Goal: Information Seeking & Learning: Learn about a topic

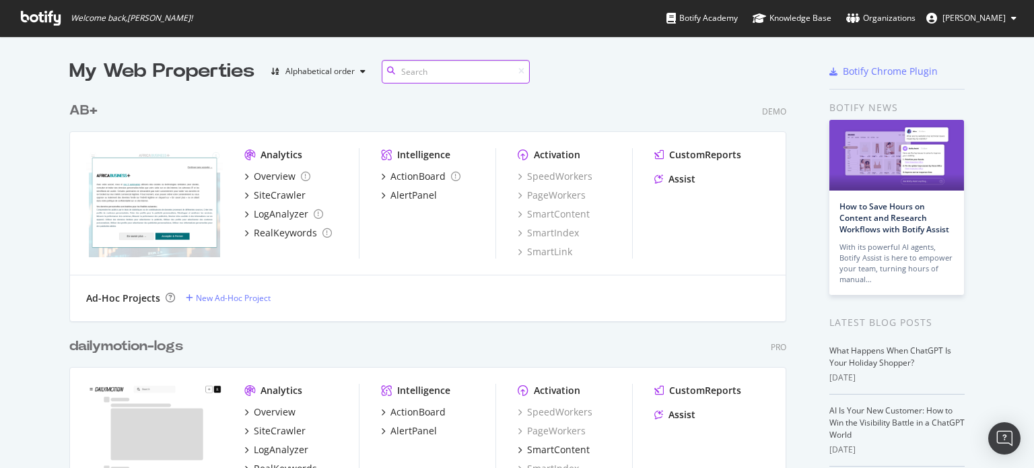
scroll to position [458, 1013]
click at [82, 104] on div "AB+" at bounding box center [83, 111] width 28 height 20
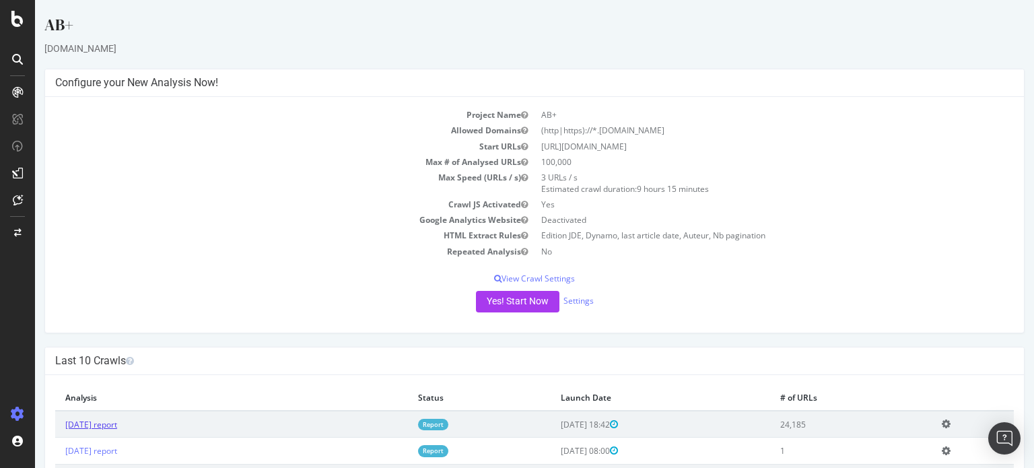
click at [117, 422] on link "[DATE] report" at bounding box center [91, 424] width 52 height 11
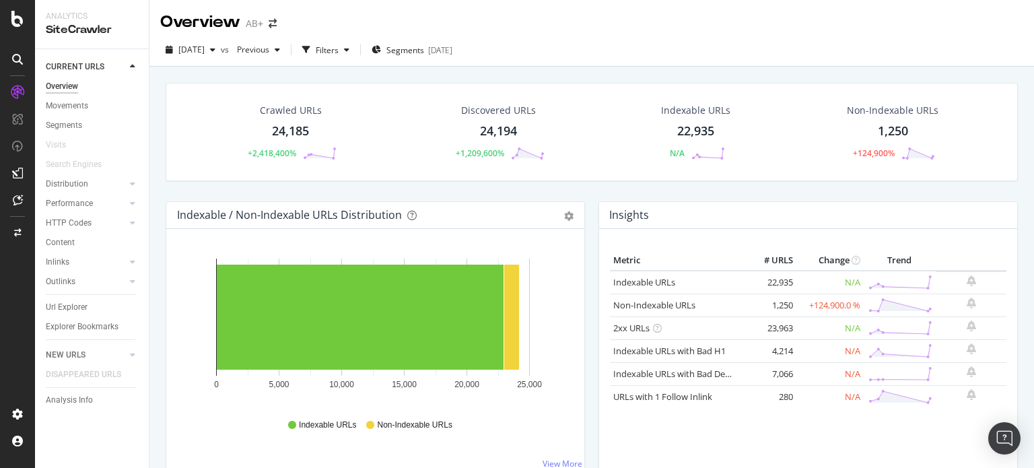
click at [57, 316] on div "Url Explorer" at bounding box center [97, 308] width 103 height 20
click at [63, 311] on div "Url Explorer" at bounding box center [67, 307] width 42 height 14
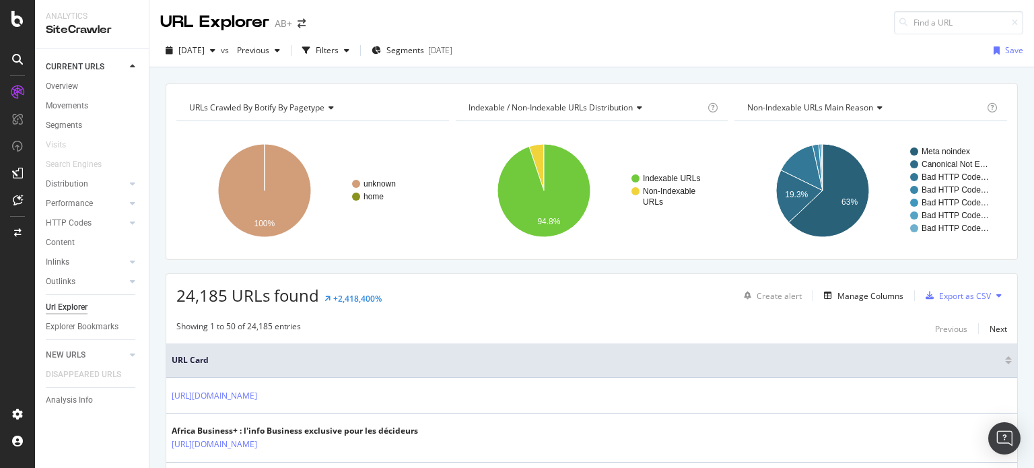
click at [796, 96] on div "Non-Indexable URLs Main Reason Chart (by Value) Table Expand Export as CSV Expo…" at bounding box center [870, 107] width 273 height 27
click at [339, 55] on div "Filters" at bounding box center [327, 49] width 23 height 11
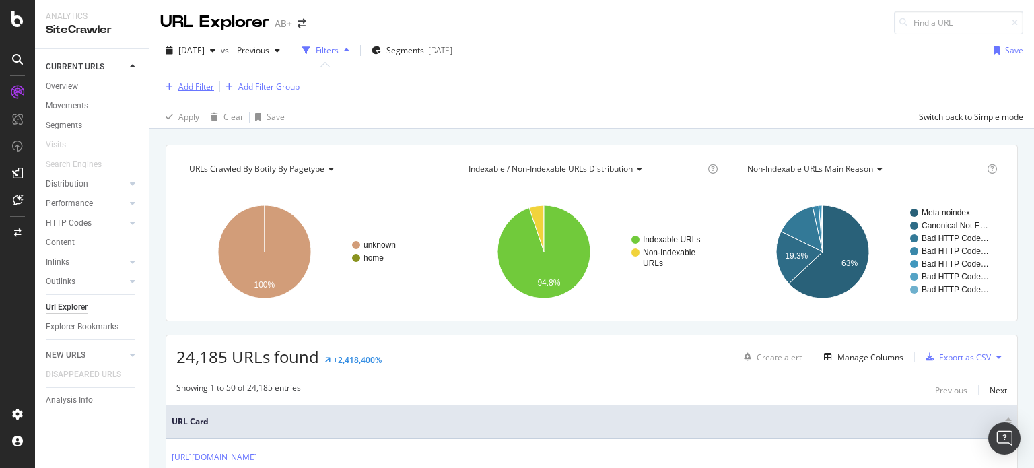
click at [193, 84] on div "Add Filter" at bounding box center [196, 86] width 36 height 11
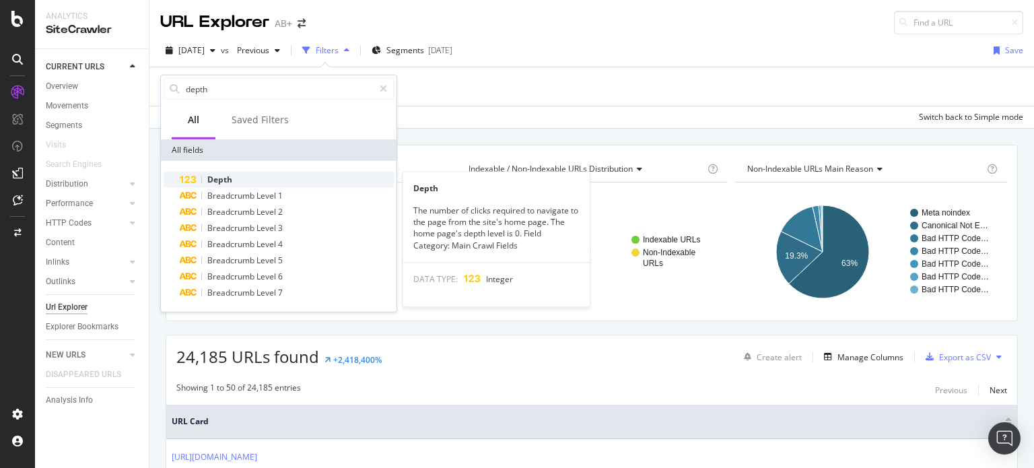
type input "depth"
click at [224, 176] on span "Depth" at bounding box center [219, 179] width 25 height 11
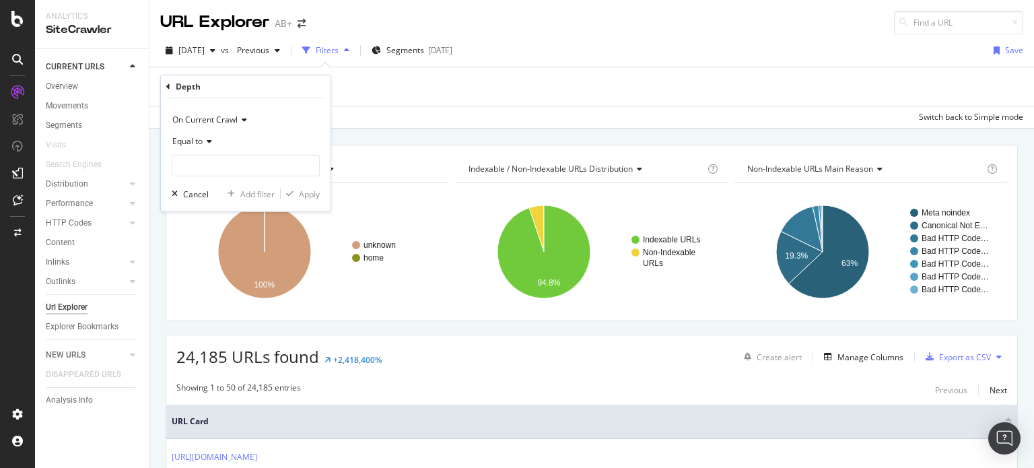
click at [202, 141] on span "Equal to" at bounding box center [187, 140] width 30 height 11
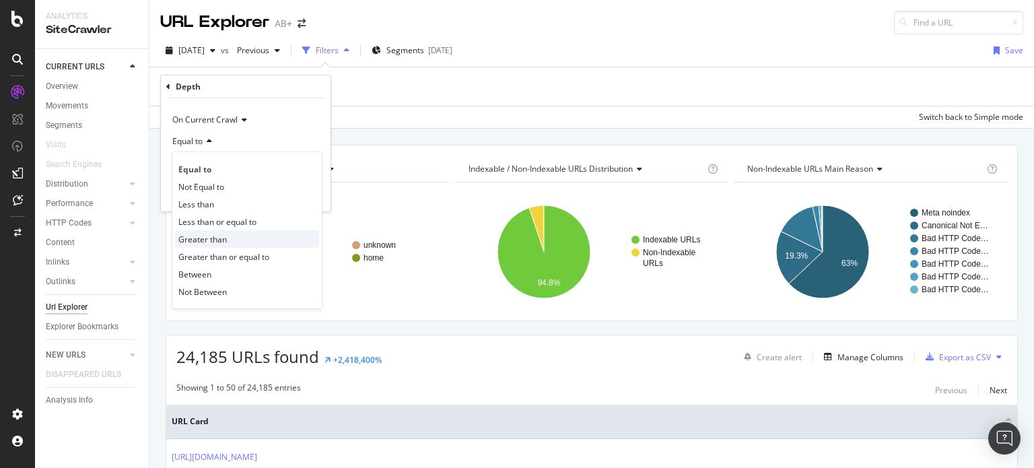
click at [198, 239] on span "Greater than" at bounding box center [202, 238] width 48 height 11
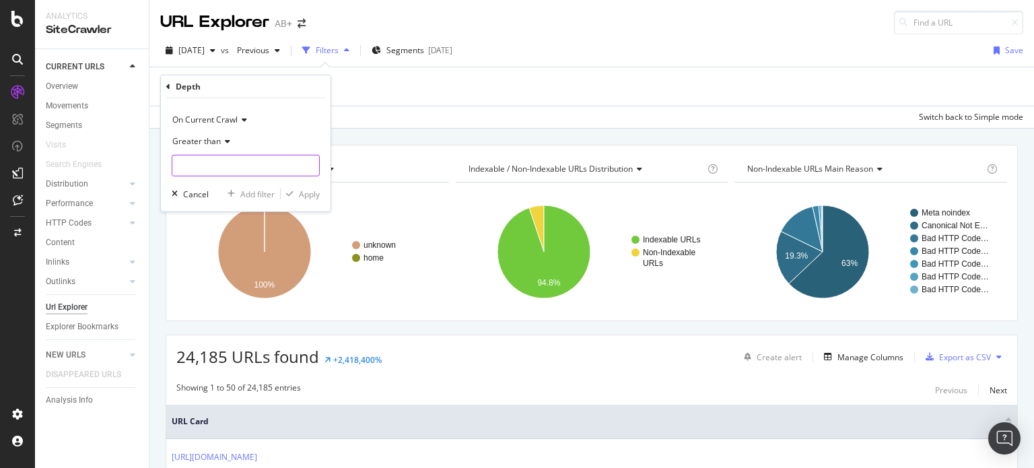
click at [204, 168] on input "number" at bounding box center [246, 166] width 148 height 22
type input "6"
click at [301, 196] on div "Apply" at bounding box center [309, 193] width 21 height 11
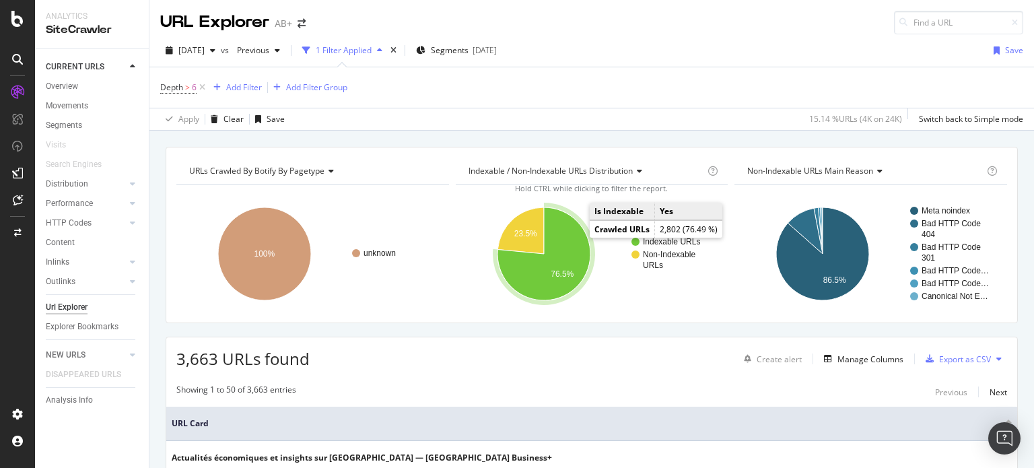
click at [559, 236] on icon "A chart." at bounding box center [543, 253] width 93 height 93
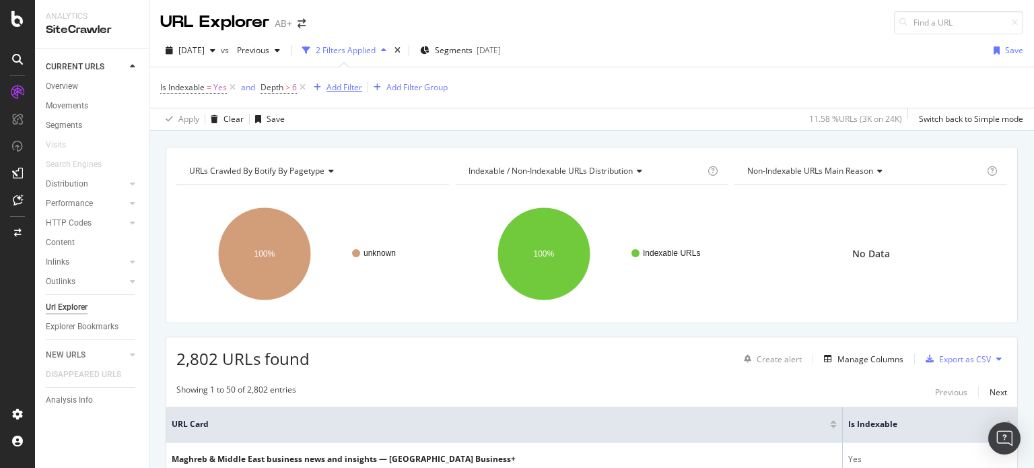
click at [350, 88] on div "Add Filter" at bounding box center [345, 86] width 36 height 11
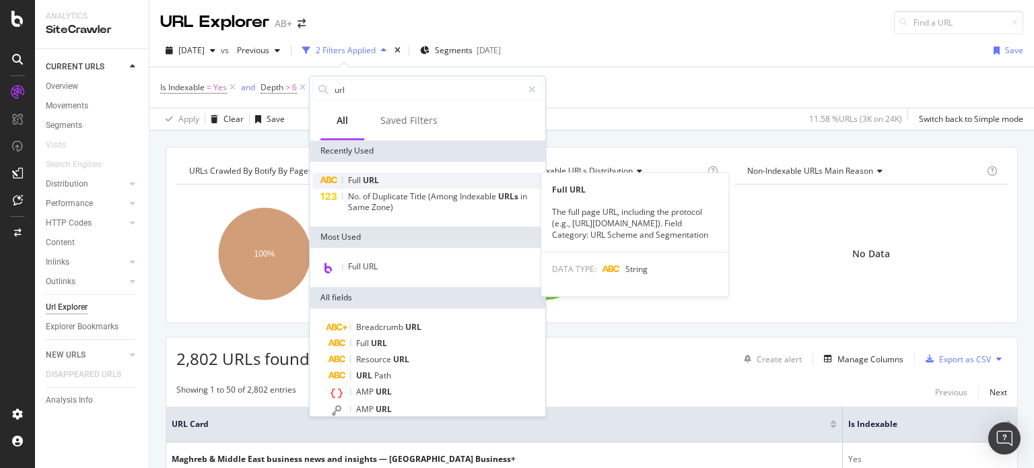
type input "url"
click at [362, 182] on span "Full" at bounding box center [355, 179] width 15 height 11
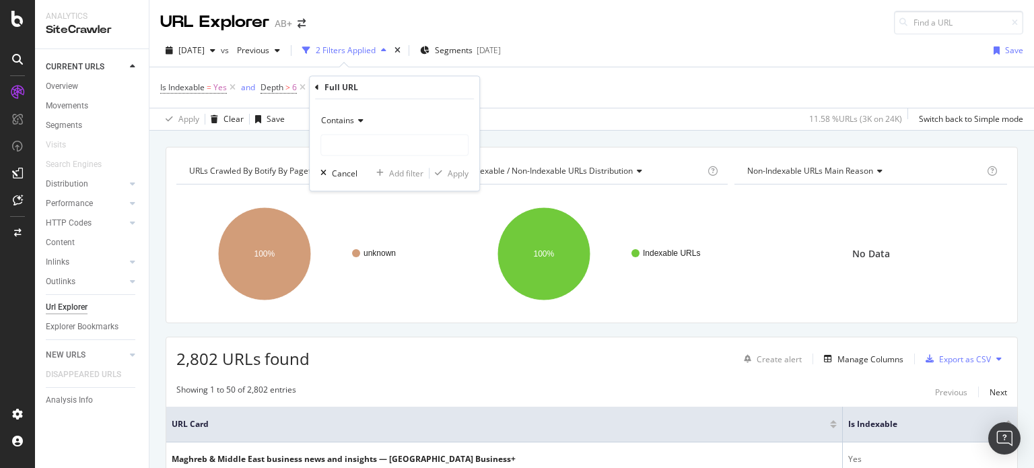
click at [343, 107] on div "Contains Cancel Add filter Apply" at bounding box center [395, 146] width 170 height 92
click at [343, 118] on span "Contains" at bounding box center [337, 120] width 33 height 11
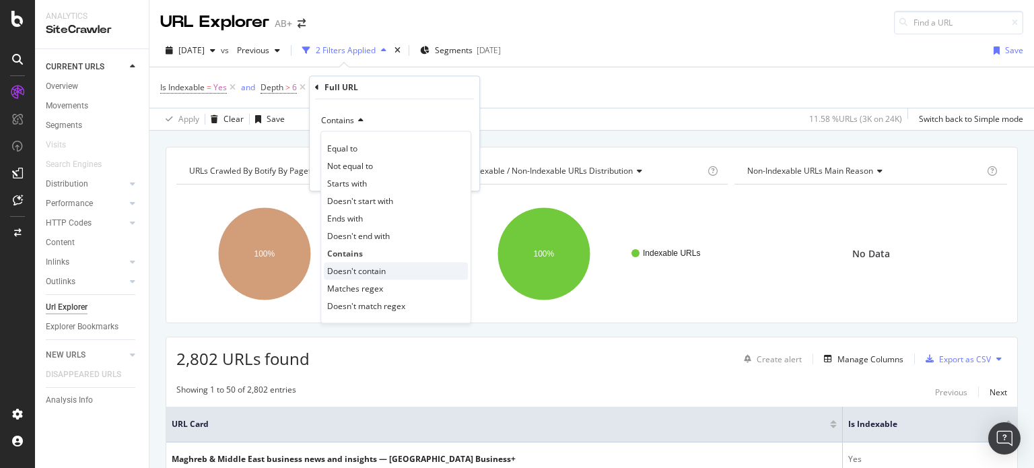
click at [358, 268] on span "Doesn't contain" at bounding box center [356, 270] width 59 height 11
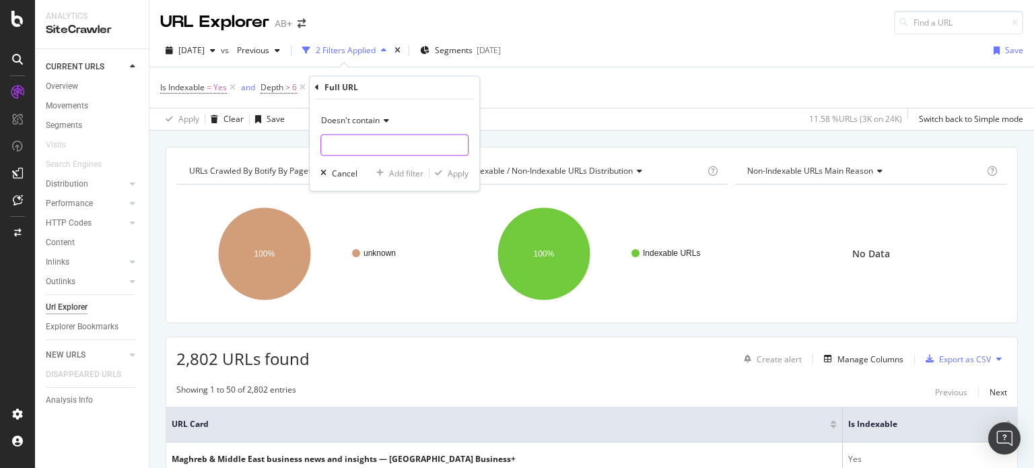
click at [357, 141] on input "text" at bounding box center [394, 146] width 147 height 22
type input "page="
click at [456, 176] on div "Apply" at bounding box center [458, 173] width 21 height 11
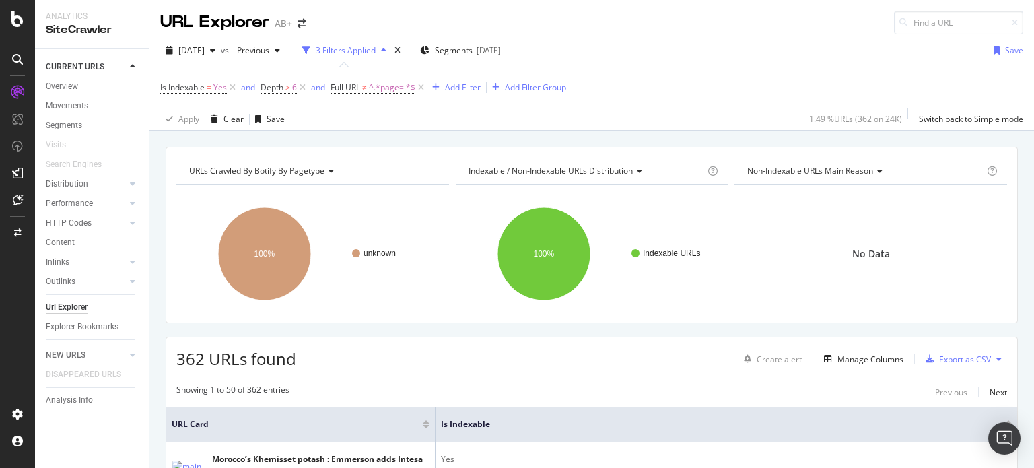
click at [842, 180] on div "Non-Indexable URLs Main Reason" at bounding box center [865, 171] width 240 height 22
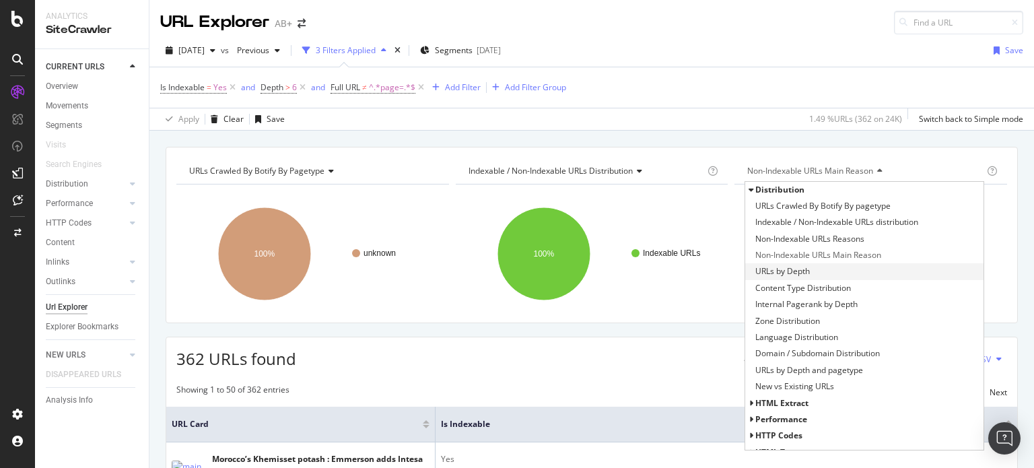
click at [769, 271] on span "URLs by Depth" at bounding box center [782, 271] width 55 height 13
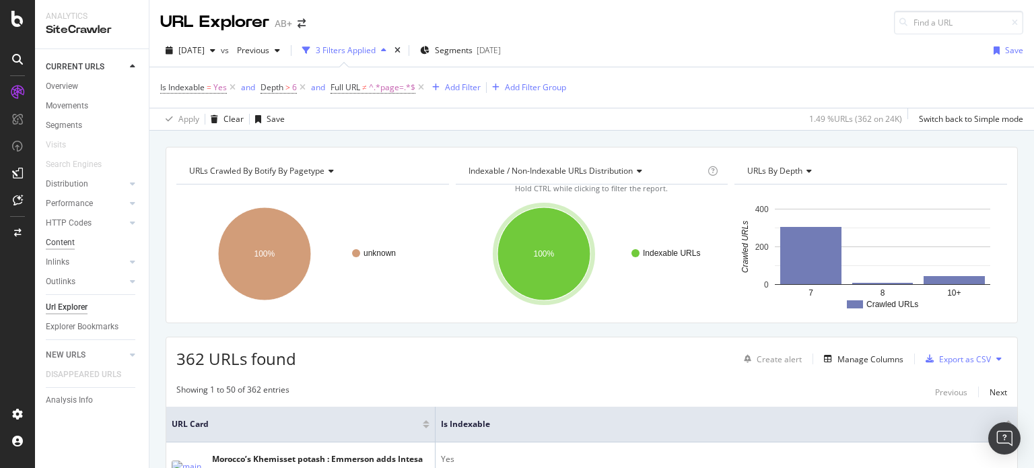
click at [68, 239] on div "Content" at bounding box center [60, 243] width 29 height 14
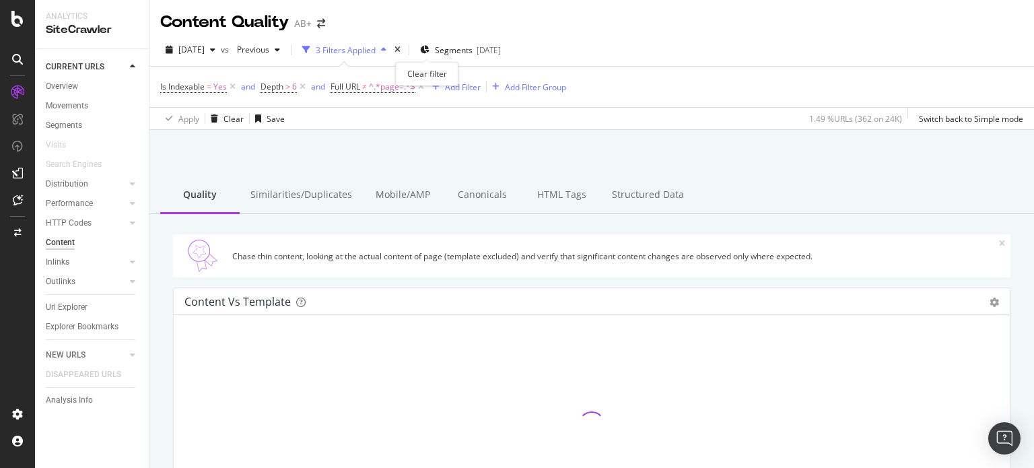
click at [403, 50] on div "times" at bounding box center [397, 49] width 11 height 13
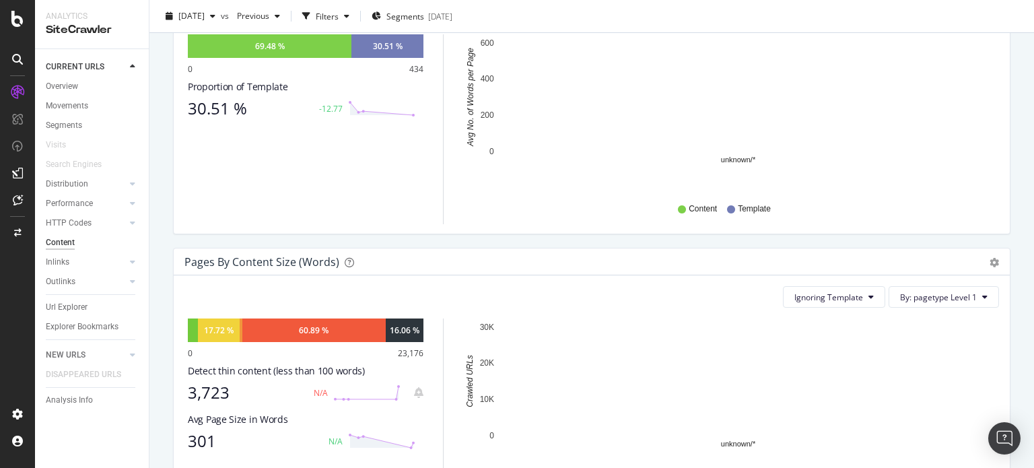
scroll to position [337, 0]
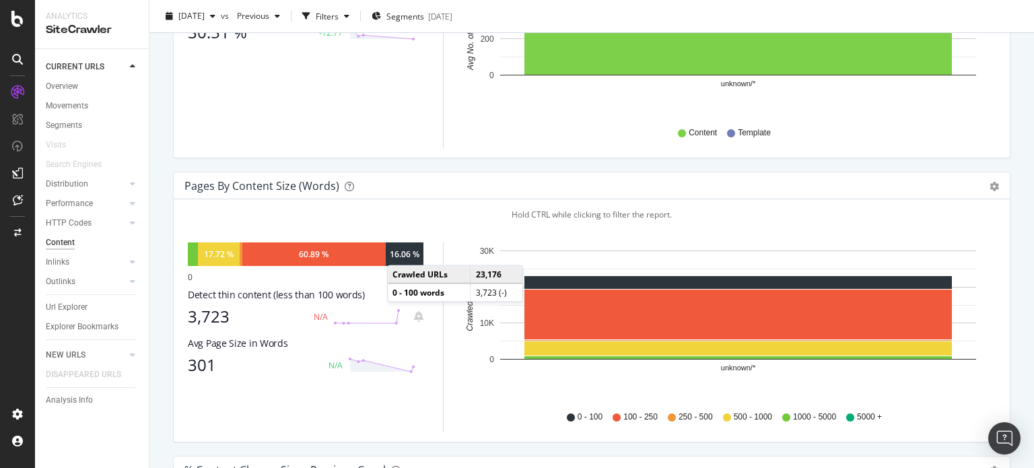
click at [401, 251] on div "16.06 %" at bounding box center [405, 253] width 30 height 11
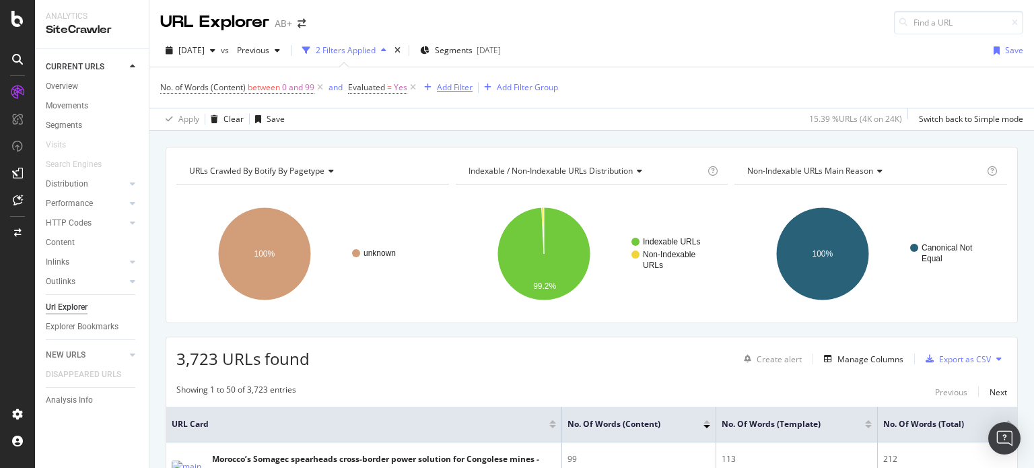
click at [450, 83] on div "Add Filter" at bounding box center [455, 86] width 36 height 11
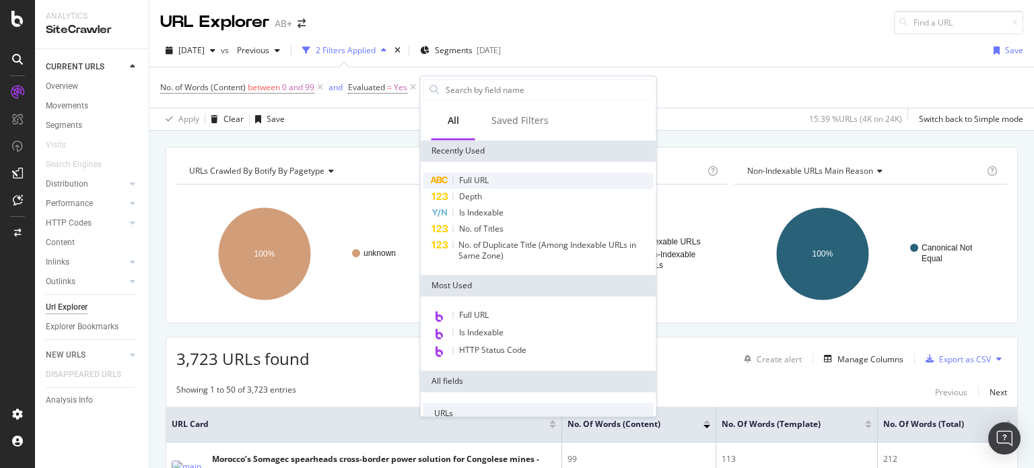
click at [475, 178] on span "Full URL" at bounding box center [474, 179] width 30 height 11
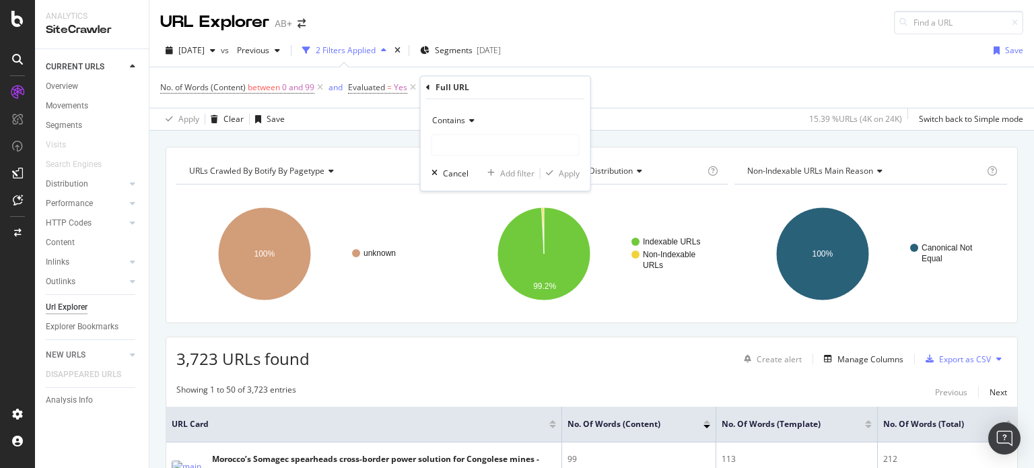
click at [472, 124] on icon at bounding box center [469, 121] width 9 height 8
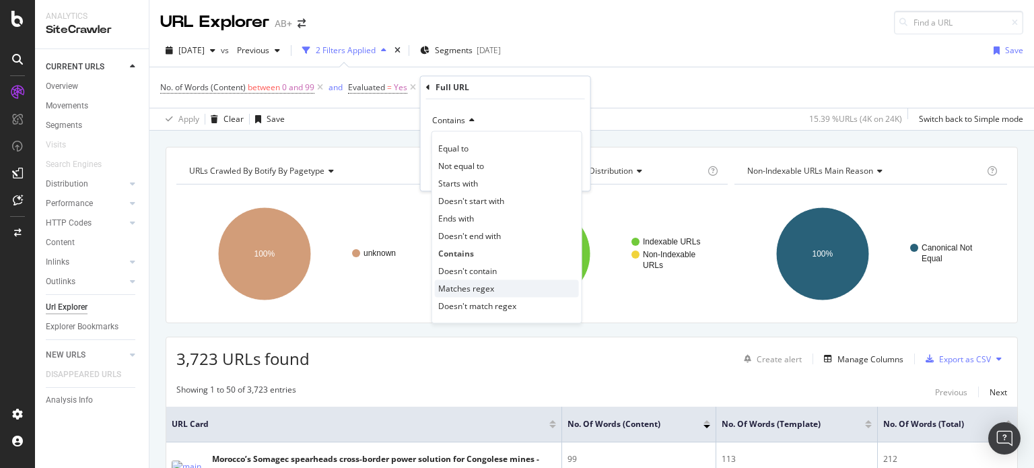
click at [495, 287] on div "Matches regex" at bounding box center [507, 289] width 144 height 18
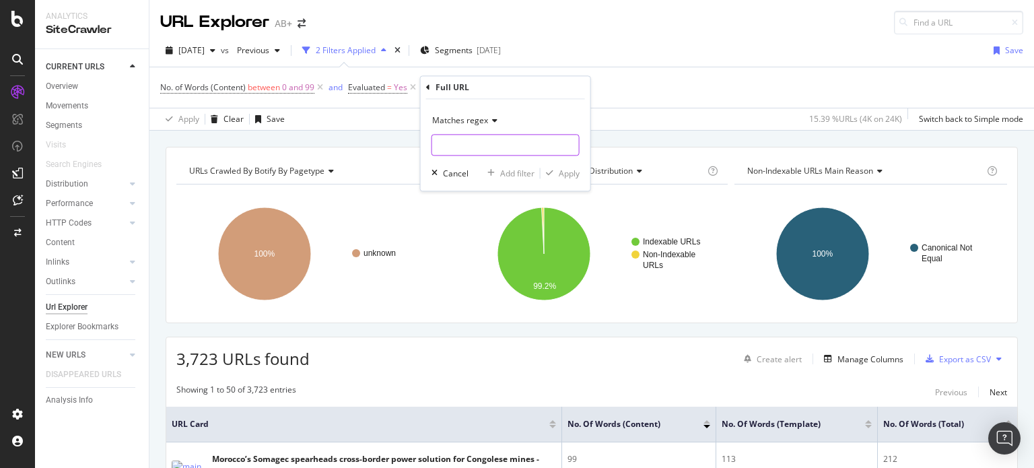
click at [479, 143] on input "text" at bounding box center [505, 146] width 147 height 22
type input "\/[0-9]+\/"
click at [556, 174] on div "button" at bounding box center [550, 174] width 18 height 8
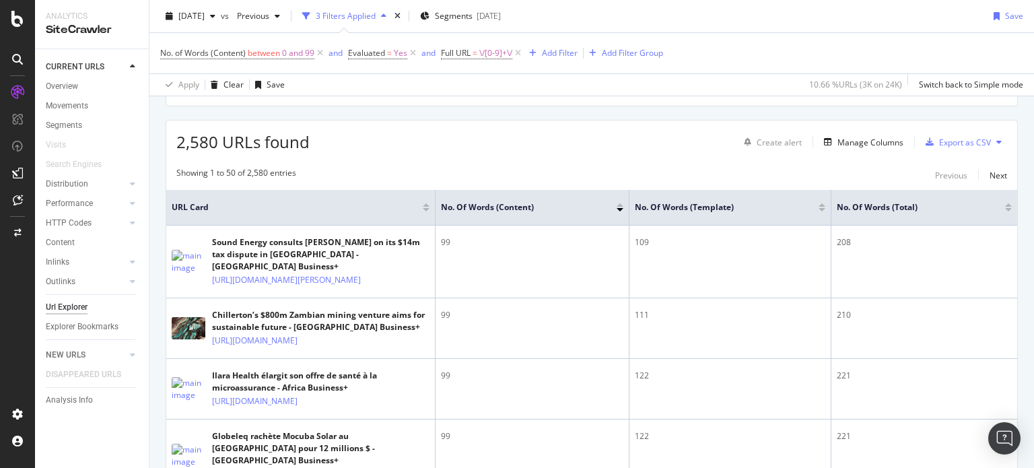
scroll to position [269, 0]
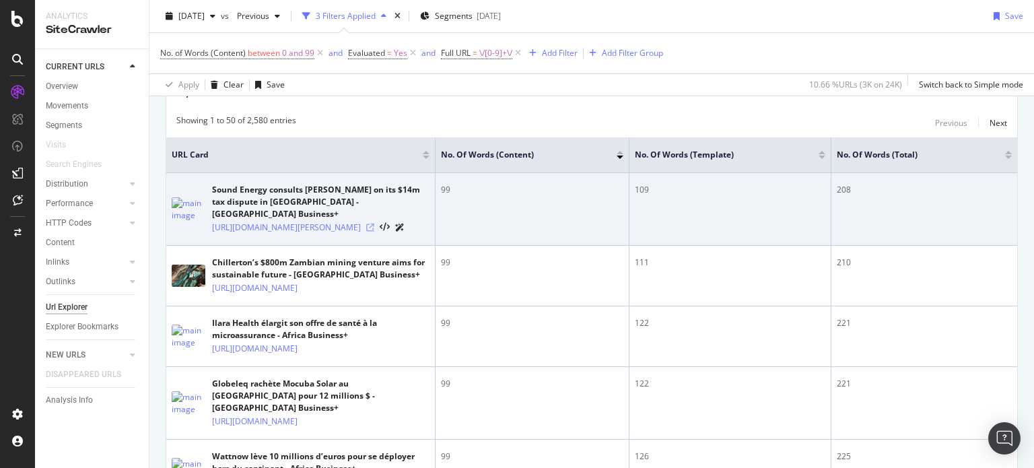
click at [374, 228] on icon at bounding box center [370, 228] width 8 height 8
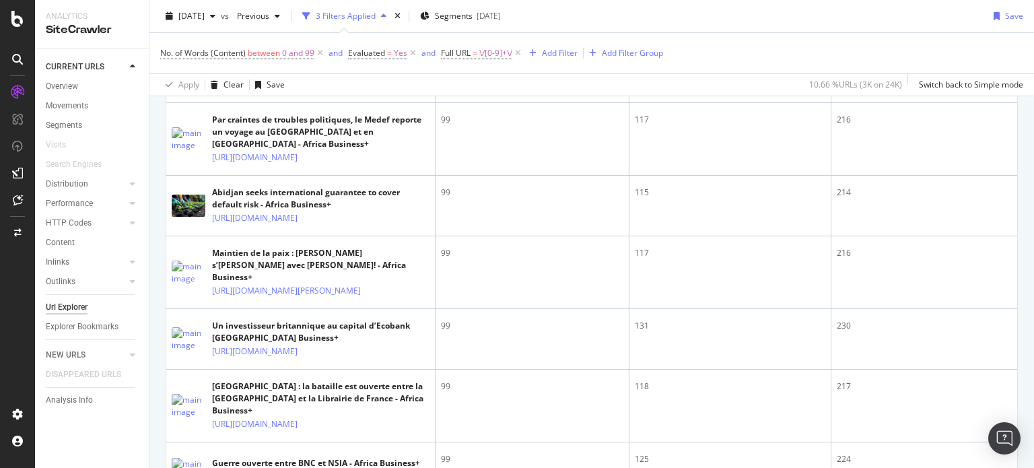
scroll to position [1346, 0]
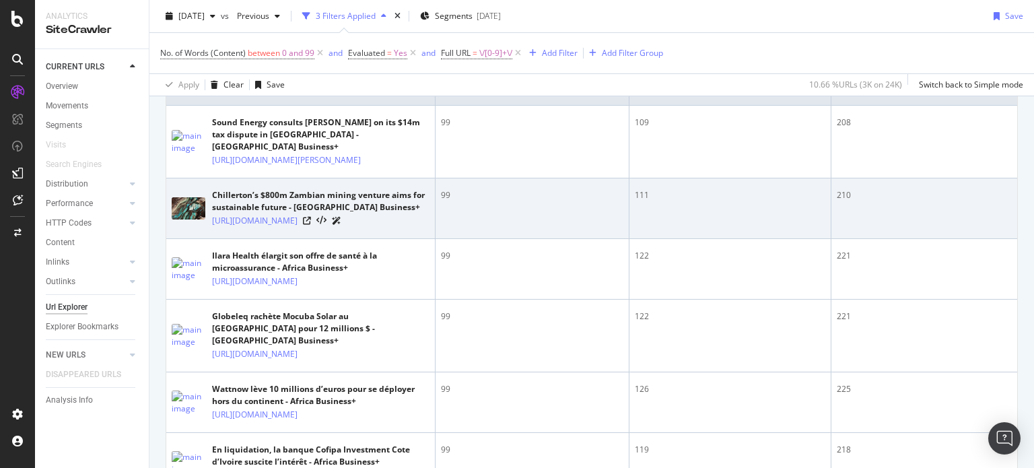
scroll to position [404, 0]
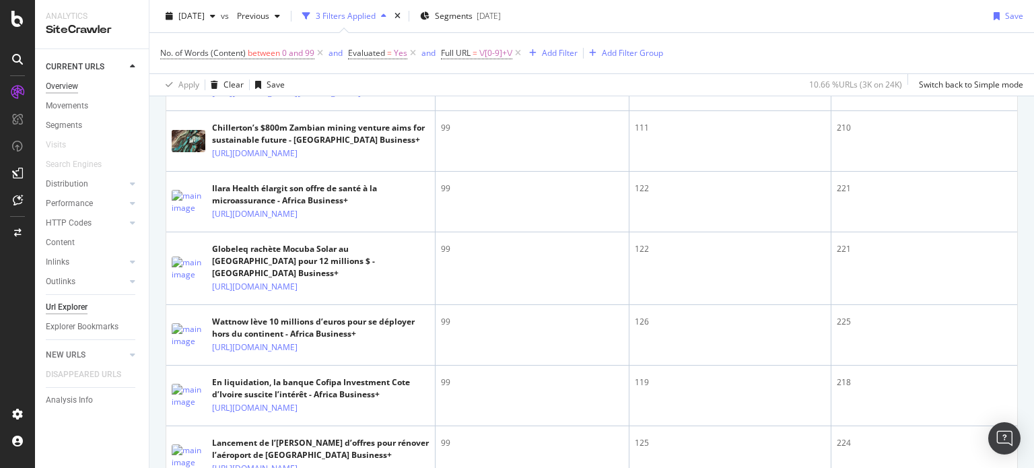
click at [57, 89] on div "Overview" at bounding box center [62, 86] width 32 height 14
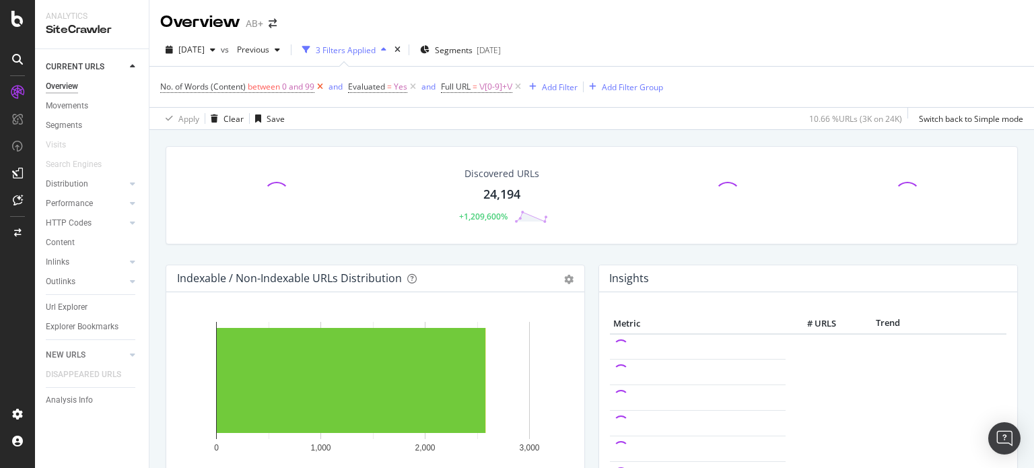
click at [324, 90] on icon at bounding box center [319, 86] width 11 height 13
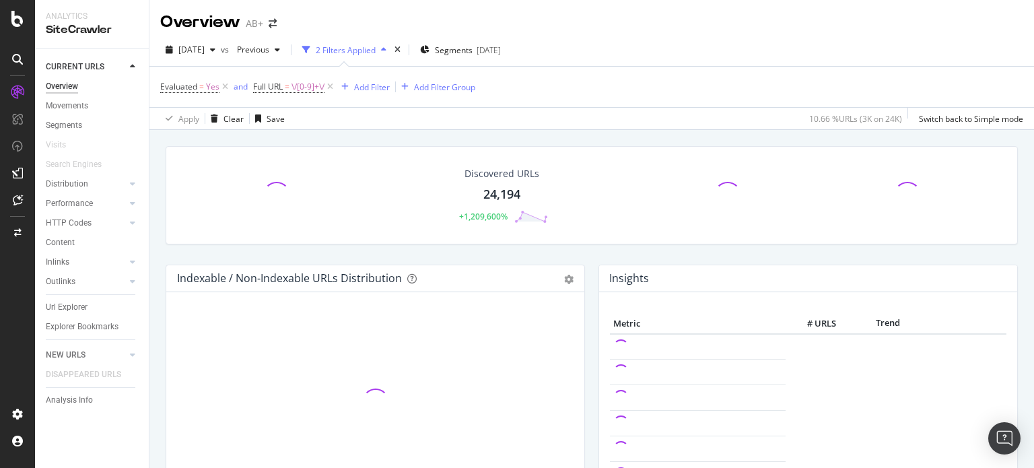
drag, startPoint x: 226, startPoint y: 88, endPoint x: 235, endPoint y: 103, distance: 18.1
click at [226, 88] on icon at bounding box center [224, 86] width 11 height 13
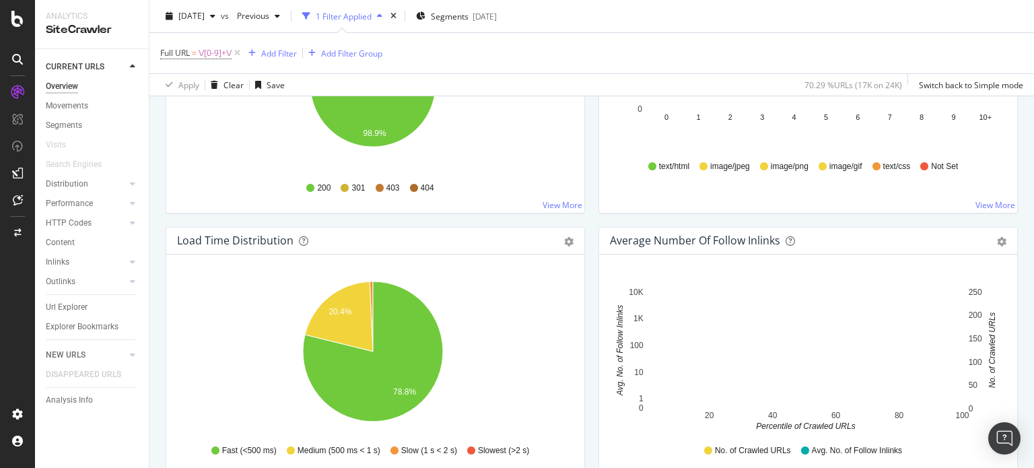
scroll to position [942, 0]
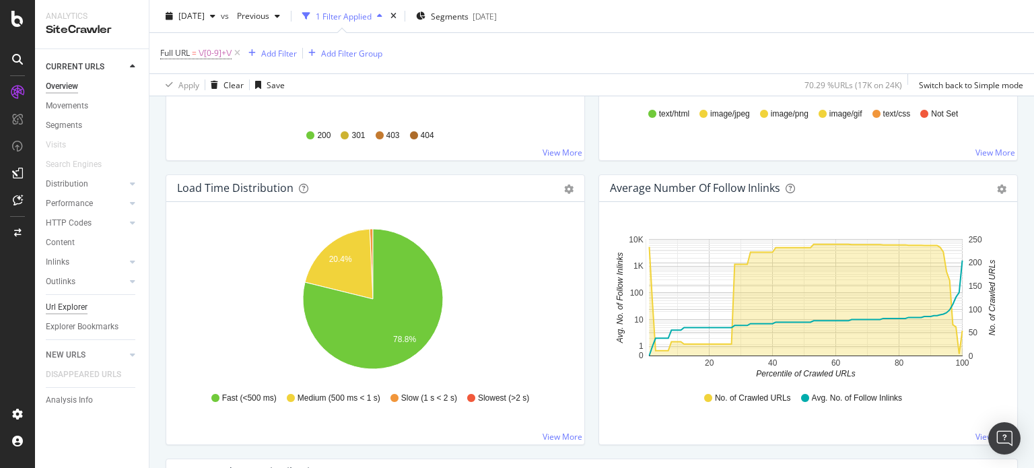
click at [67, 305] on div "Url Explorer" at bounding box center [67, 307] width 42 height 14
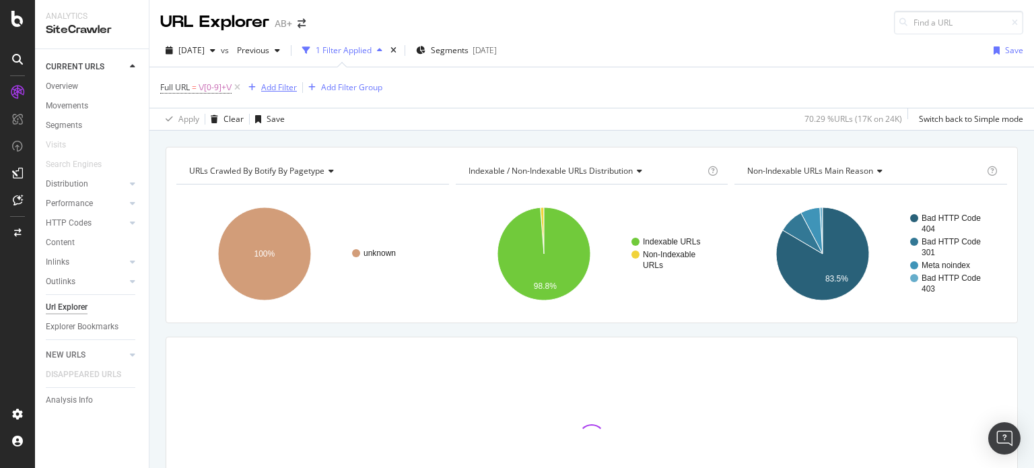
click at [285, 88] on div "Add Filter" at bounding box center [279, 86] width 36 height 11
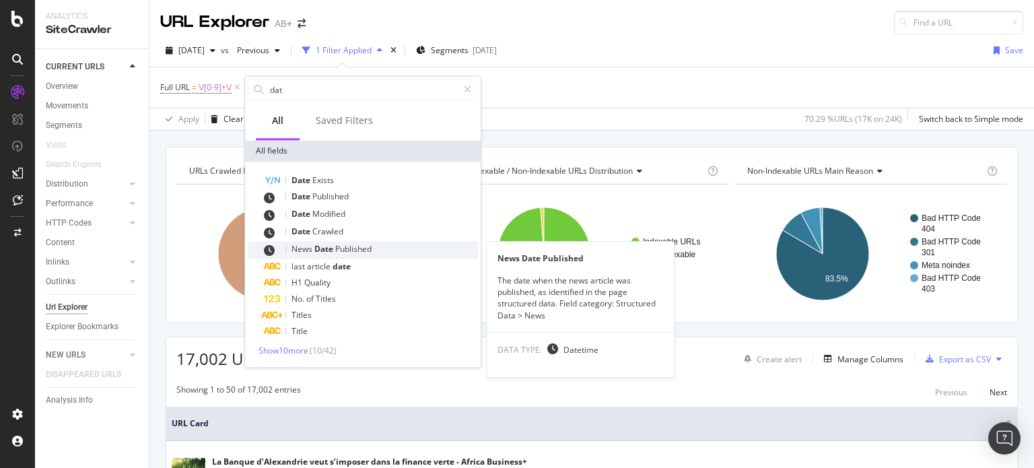
type input "dat"
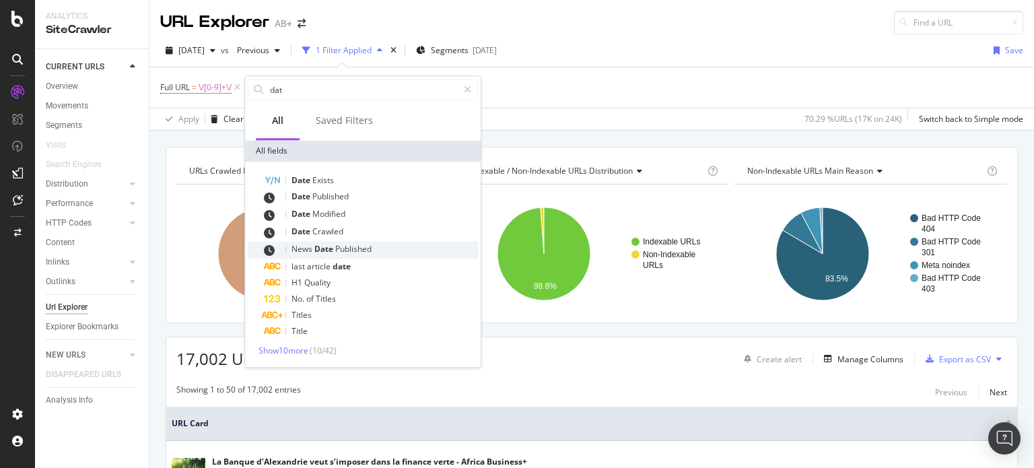
click at [327, 249] on span "Date" at bounding box center [324, 248] width 21 height 11
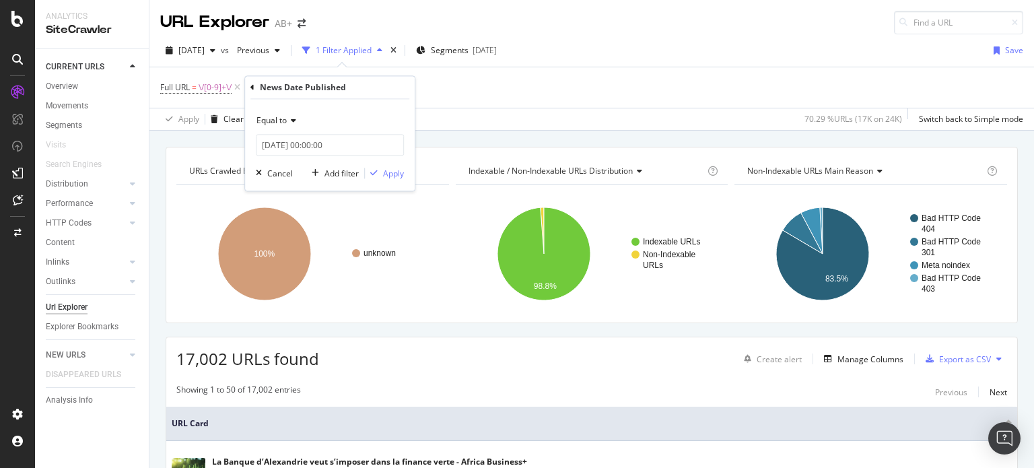
click at [286, 127] on div "Equal to" at bounding box center [330, 121] width 148 height 22
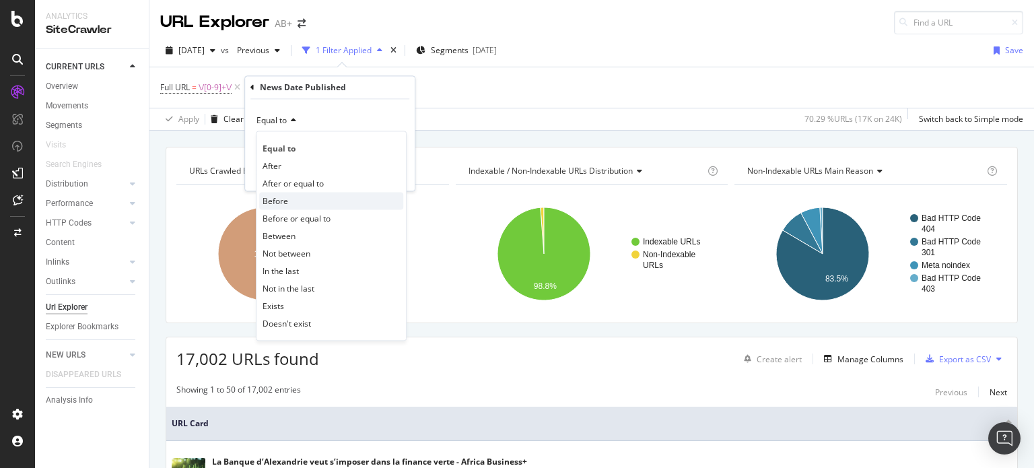
click at [286, 198] on span "Before" at bounding box center [276, 200] width 26 height 11
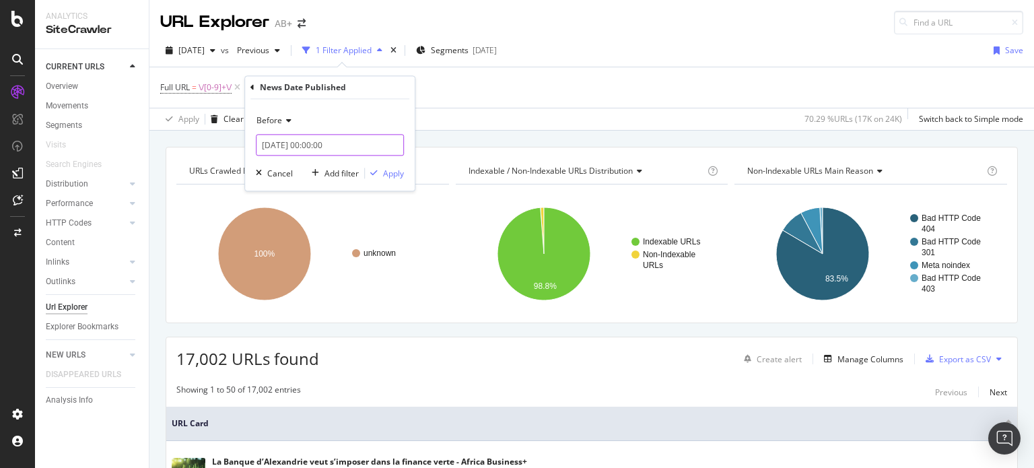
drag, startPoint x: 343, startPoint y: 145, endPoint x: 283, endPoint y: 151, distance: 60.3
click at [283, 151] on input "[DATE] 00:00:00" at bounding box center [330, 146] width 148 height 22
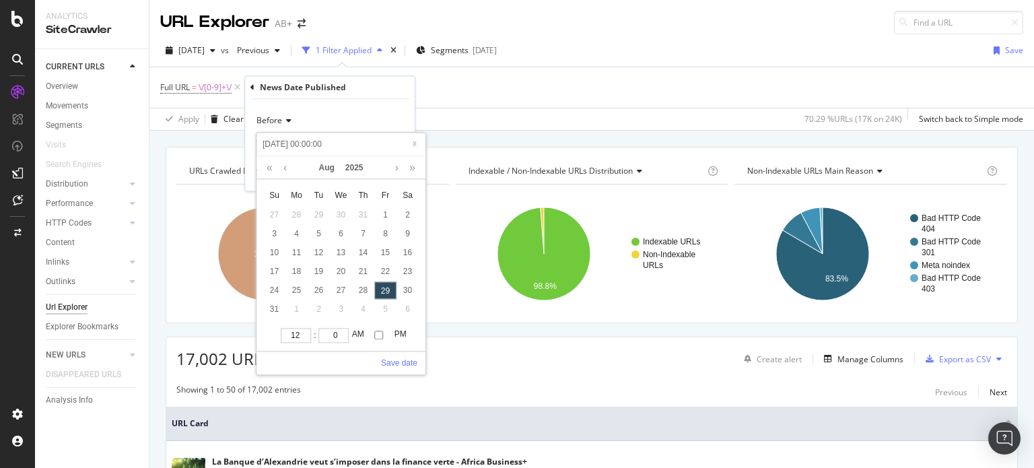
click at [279, 150] on input "[DATE] 00:00:00" at bounding box center [341, 144] width 161 height 15
type input "[PHONE_NUMBER] 00:00:00"
type input "[DATE] 00:00:00"
click at [405, 362] on link "Save date" at bounding box center [399, 363] width 36 height 12
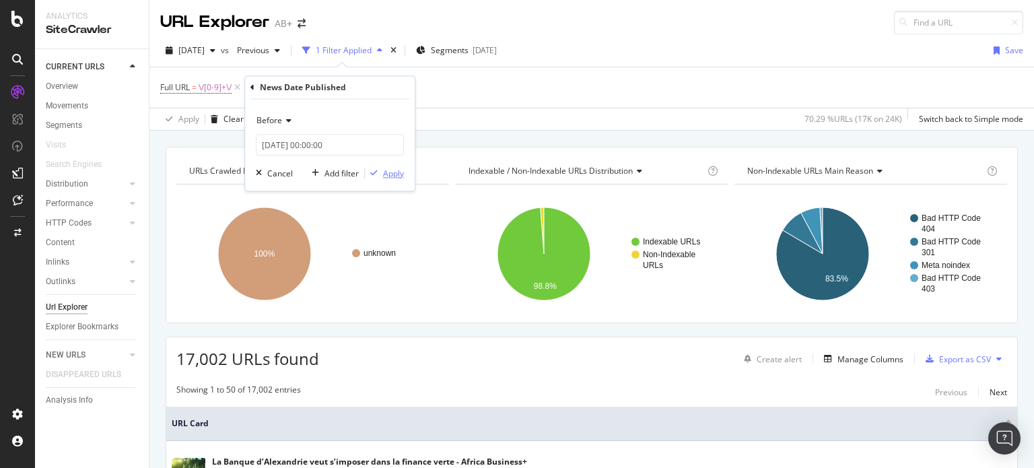
click at [400, 178] on div "Apply" at bounding box center [393, 173] width 21 height 11
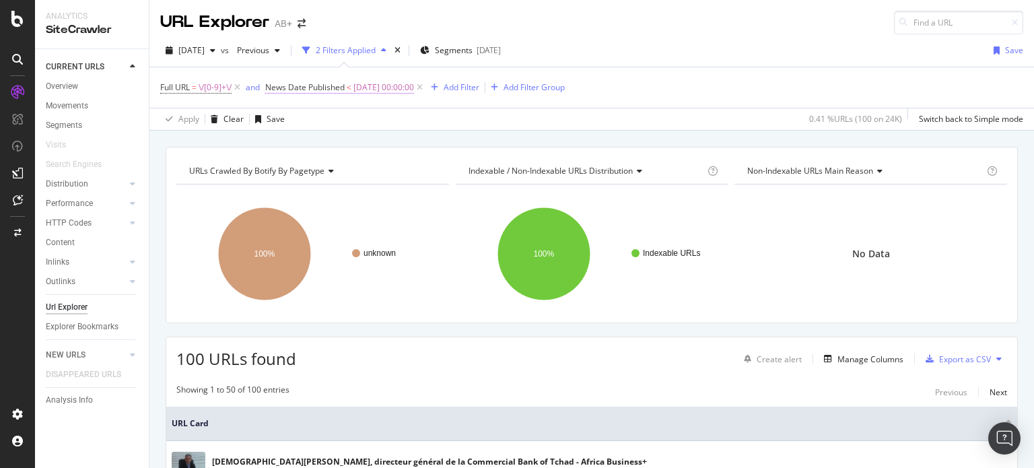
click at [405, 92] on span "[DATE] 00:00:00" at bounding box center [383, 87] width 61 height 19
drag, startPoint x: 302, startPoint y: 143, endPoint x: 295, endPoint y: 145, distance: 6.9
click at [295, 145] on input "[DATE] 00:00:00" at bounding box center [352, 143] width 148 height 22
